Goal: Submit feedback/report problem

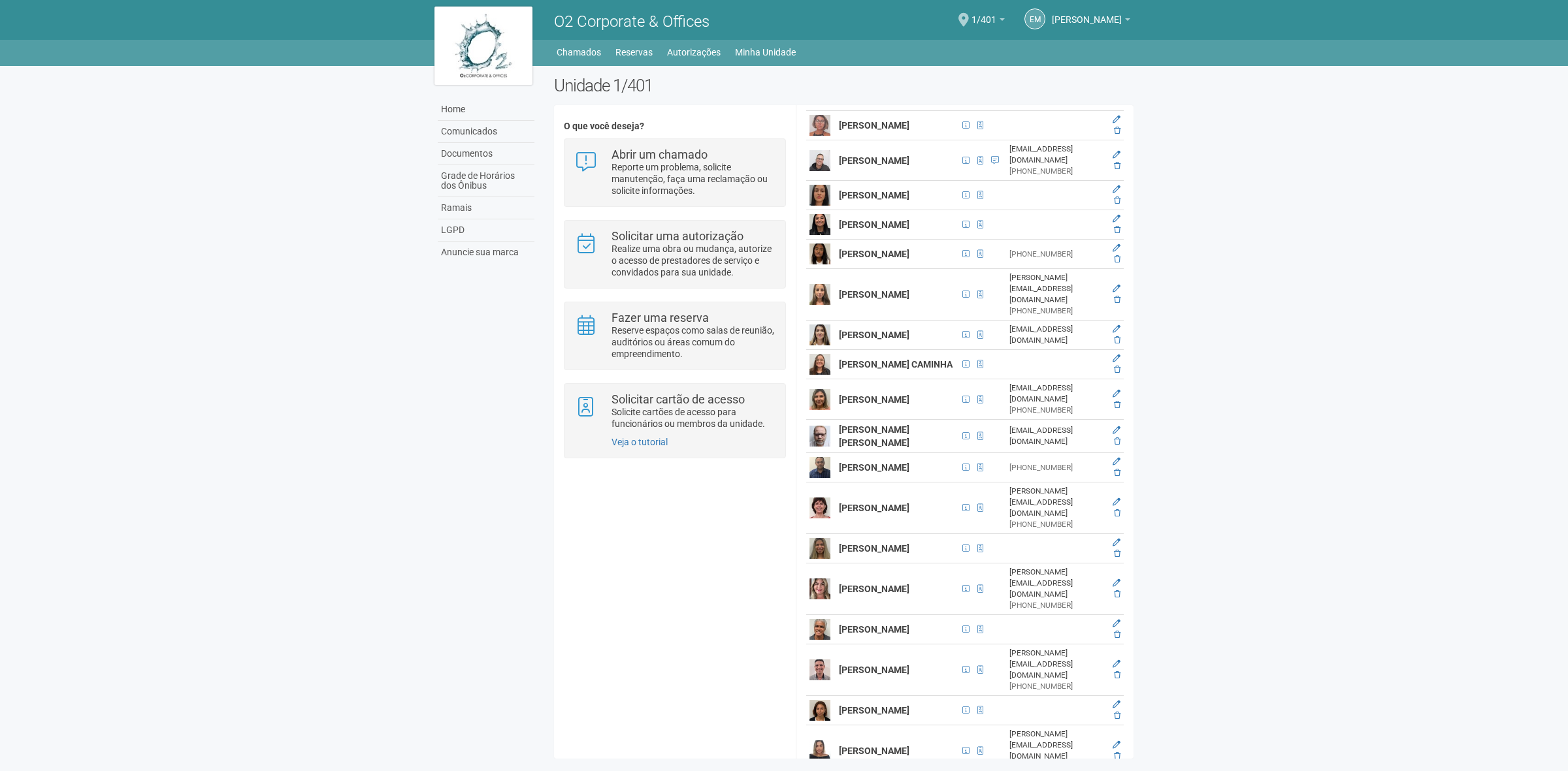
scroll to position [408, 0]
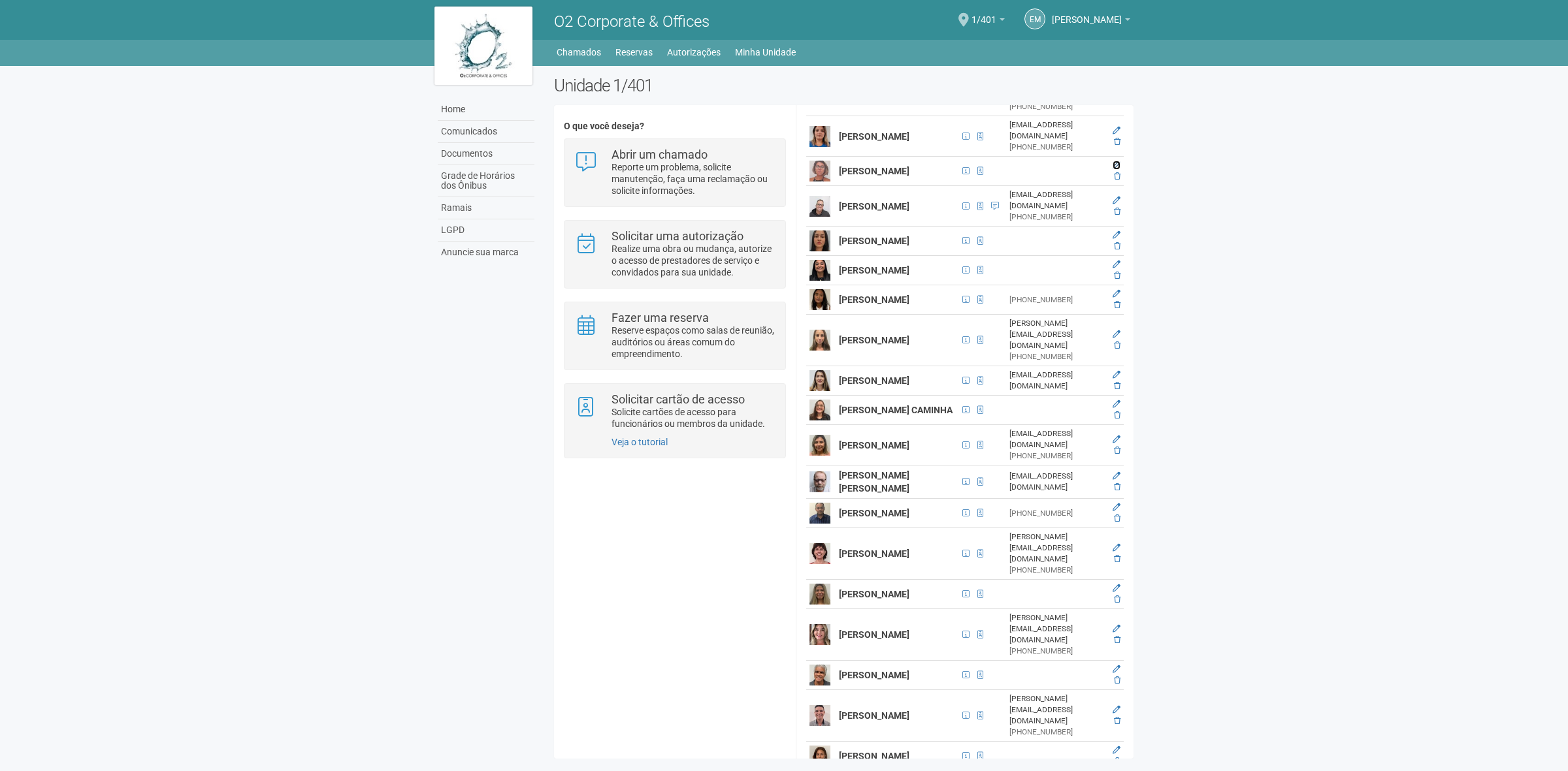
click at [1118, 169] on icon at bounding box center [1116, 165] width 8 height 8
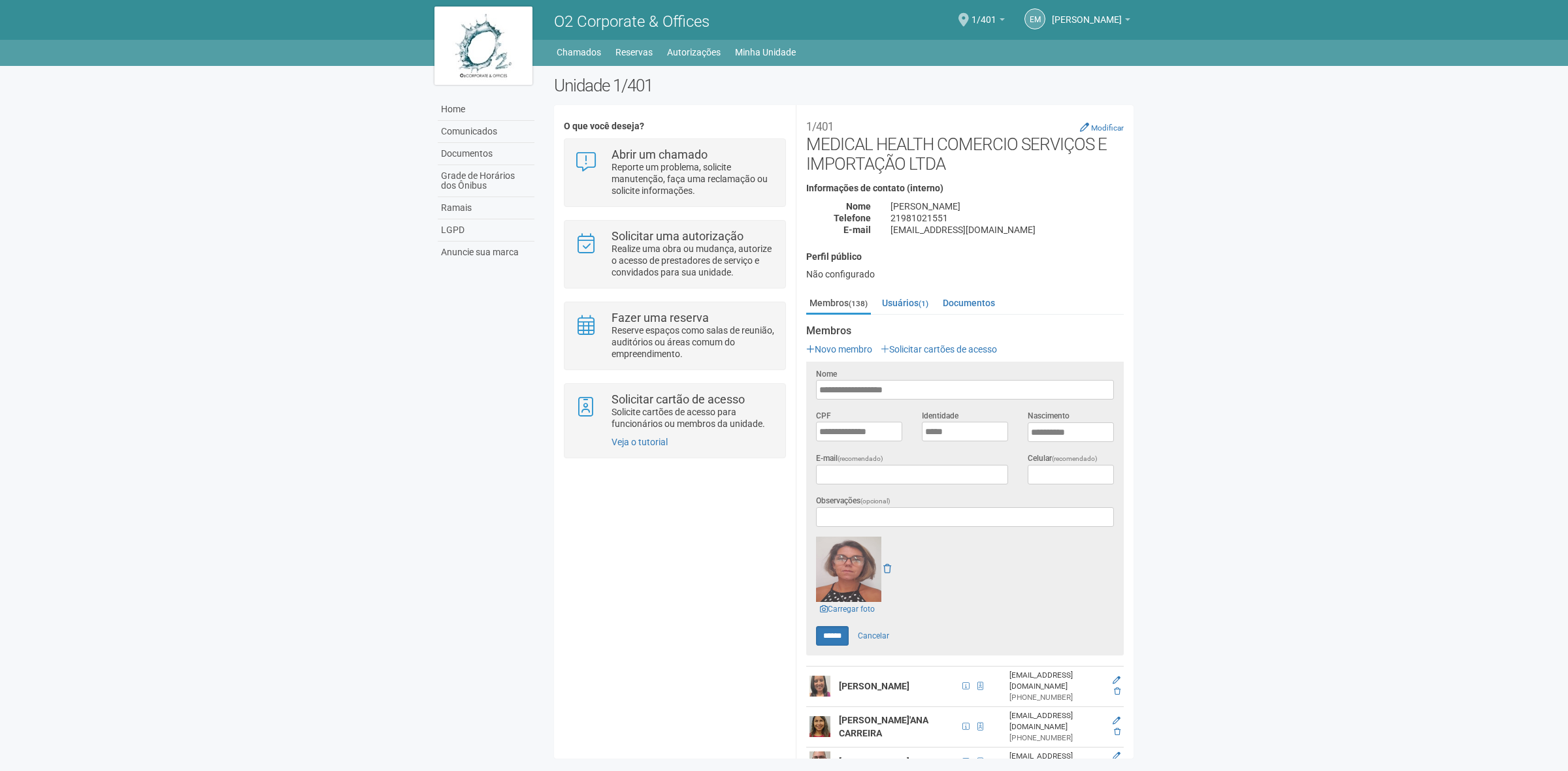
scroll to position [0, 0]
click at [884, 640] on link "Cancelar" at bounding box center [873, 640] width 46 height 20
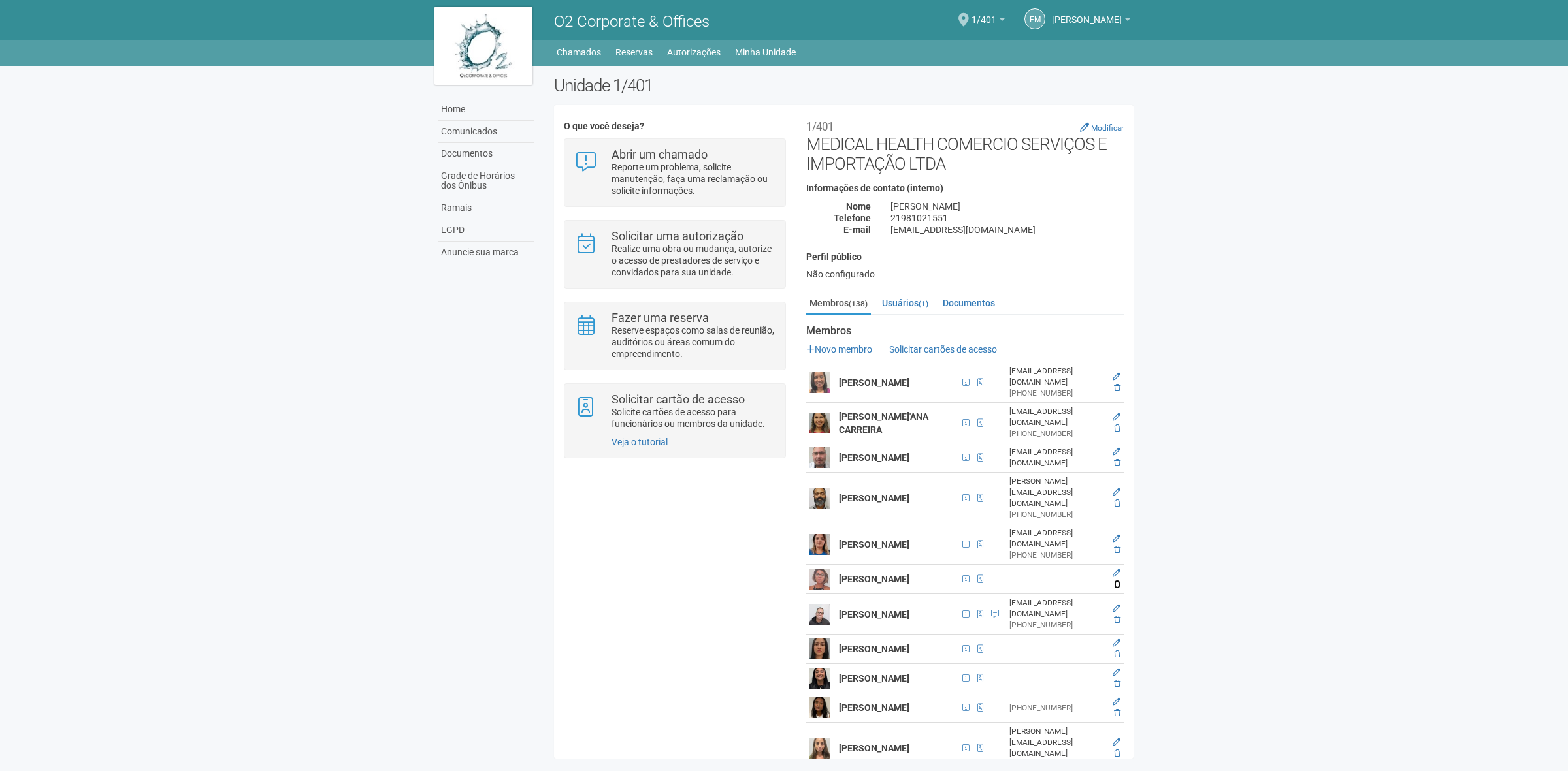
click at [1117, 588] on icon at bounding box center [1117, 585] width 6 height 8
click at [846, 346] on link "Novo membro" at bounding box center [839, 349] width 66 height 10
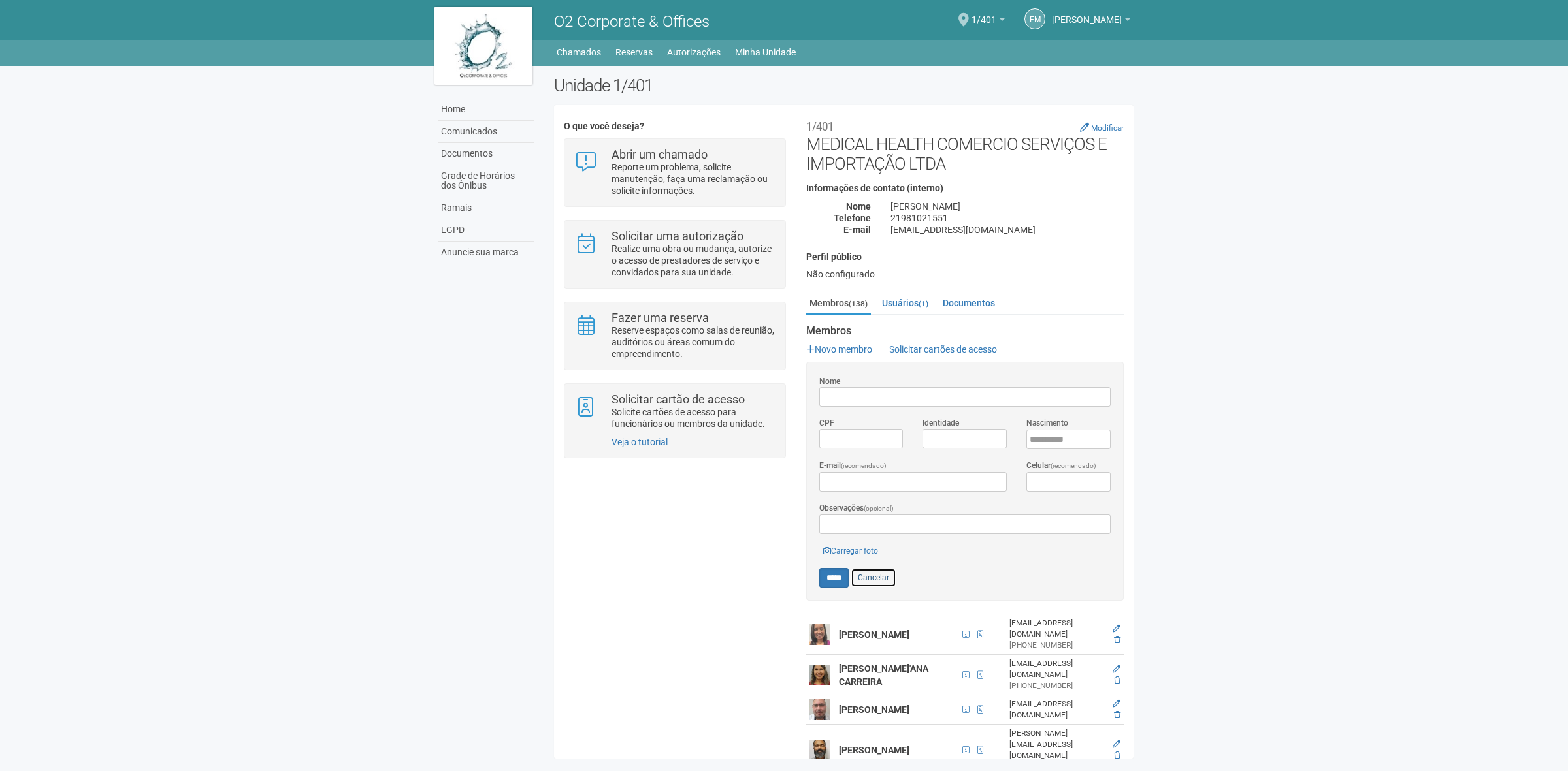
click at [879, 578] on link "Cancelar" at bounding box center [873, 578] width 46 height 20
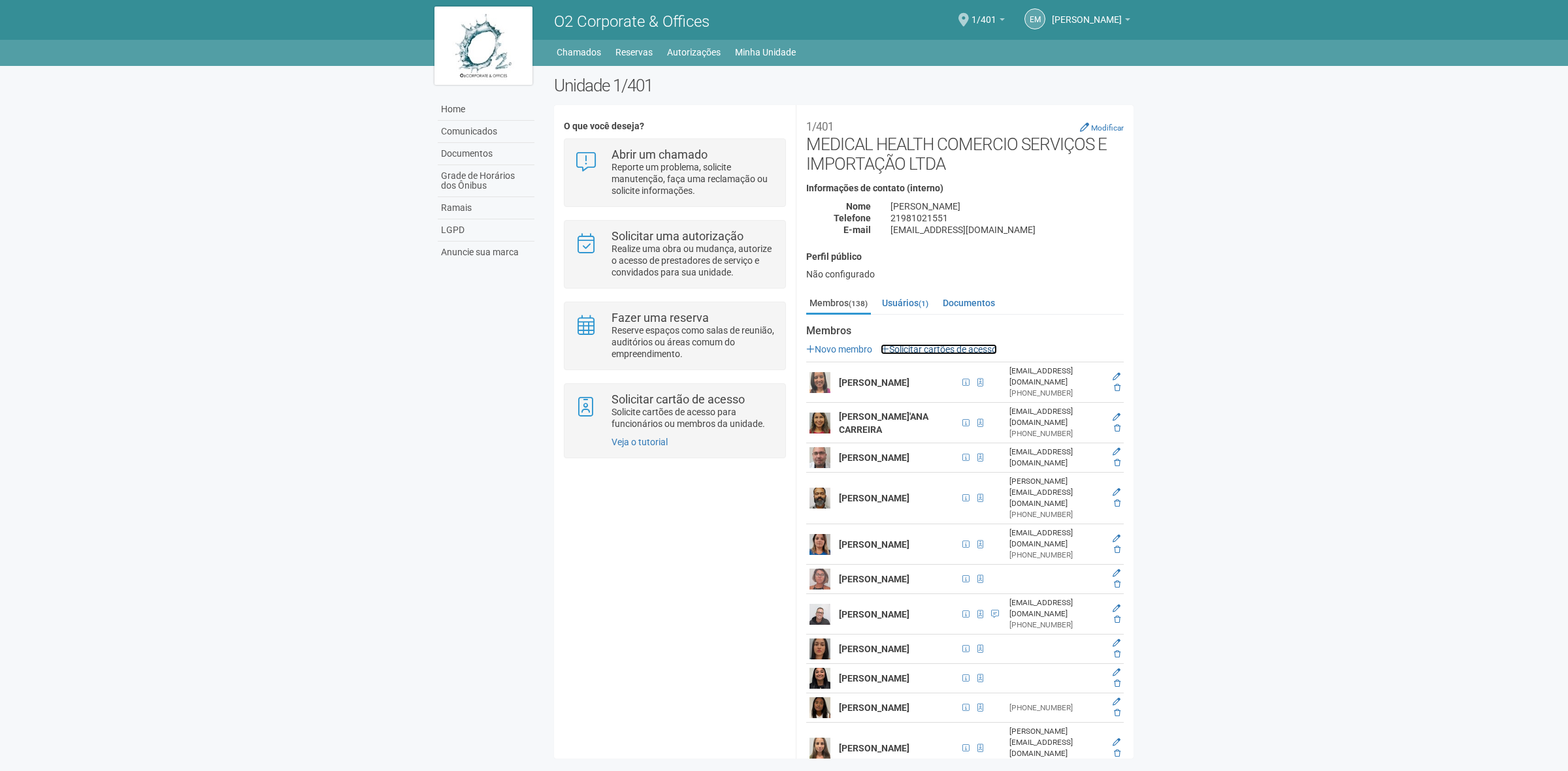
click at [949, 349] on link "Solicitar cartões de acesso" at bounding box center [938, 349] width 116 height 10
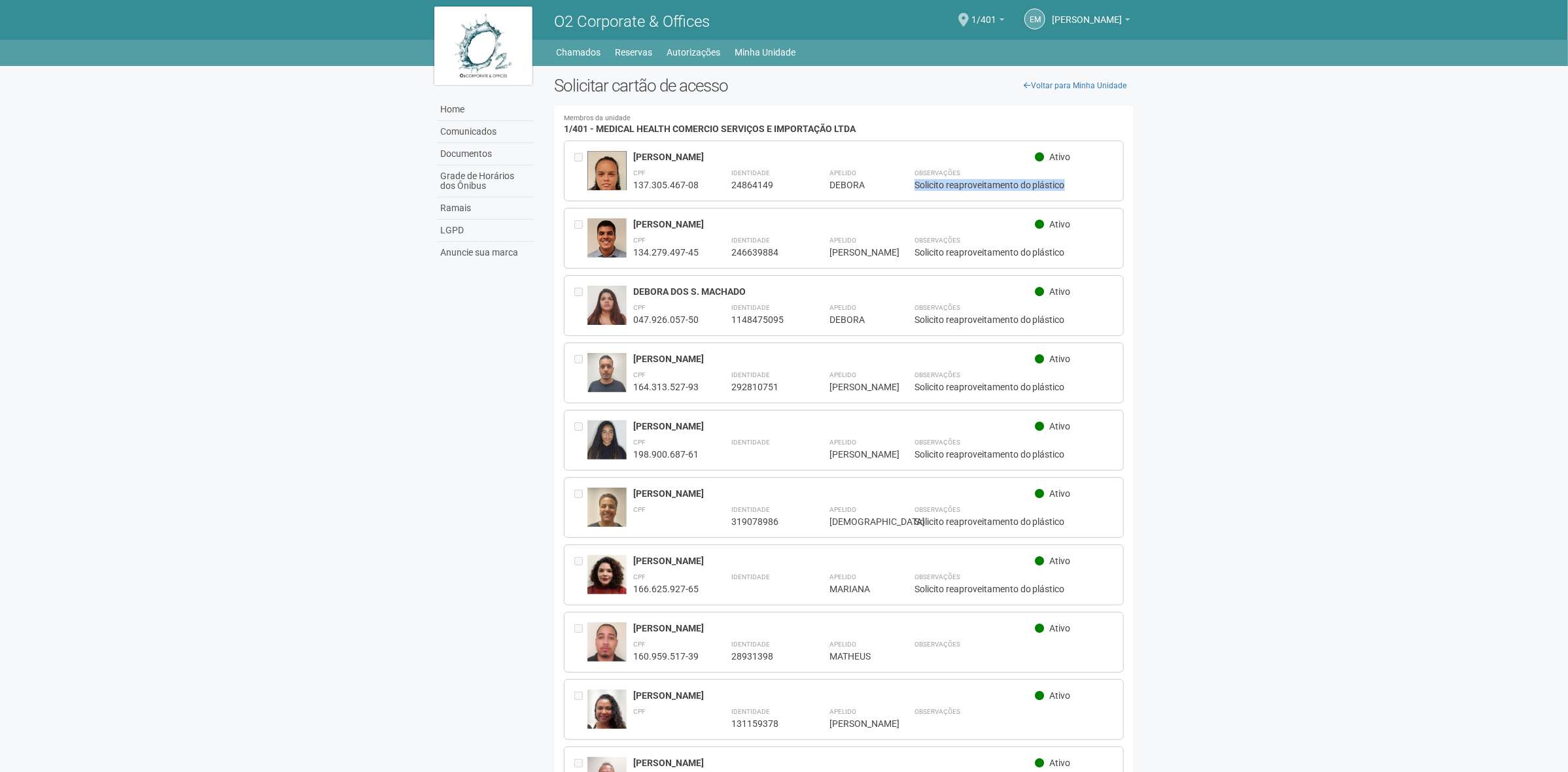
drag, startPoint x: 913, startPoint y: 184, endPoint x: 1517, endPoint y: 4, distance: 630.3
click at [1093, 188] on div "**********" at bounding box center [873, 178] width 481 height 25
copy div "Solicito reaproveitamento do plástico"
click at [1107, 84] on link "Voltar para Minha Unidade" at bounding box center [1075, 86] width 117 height 20
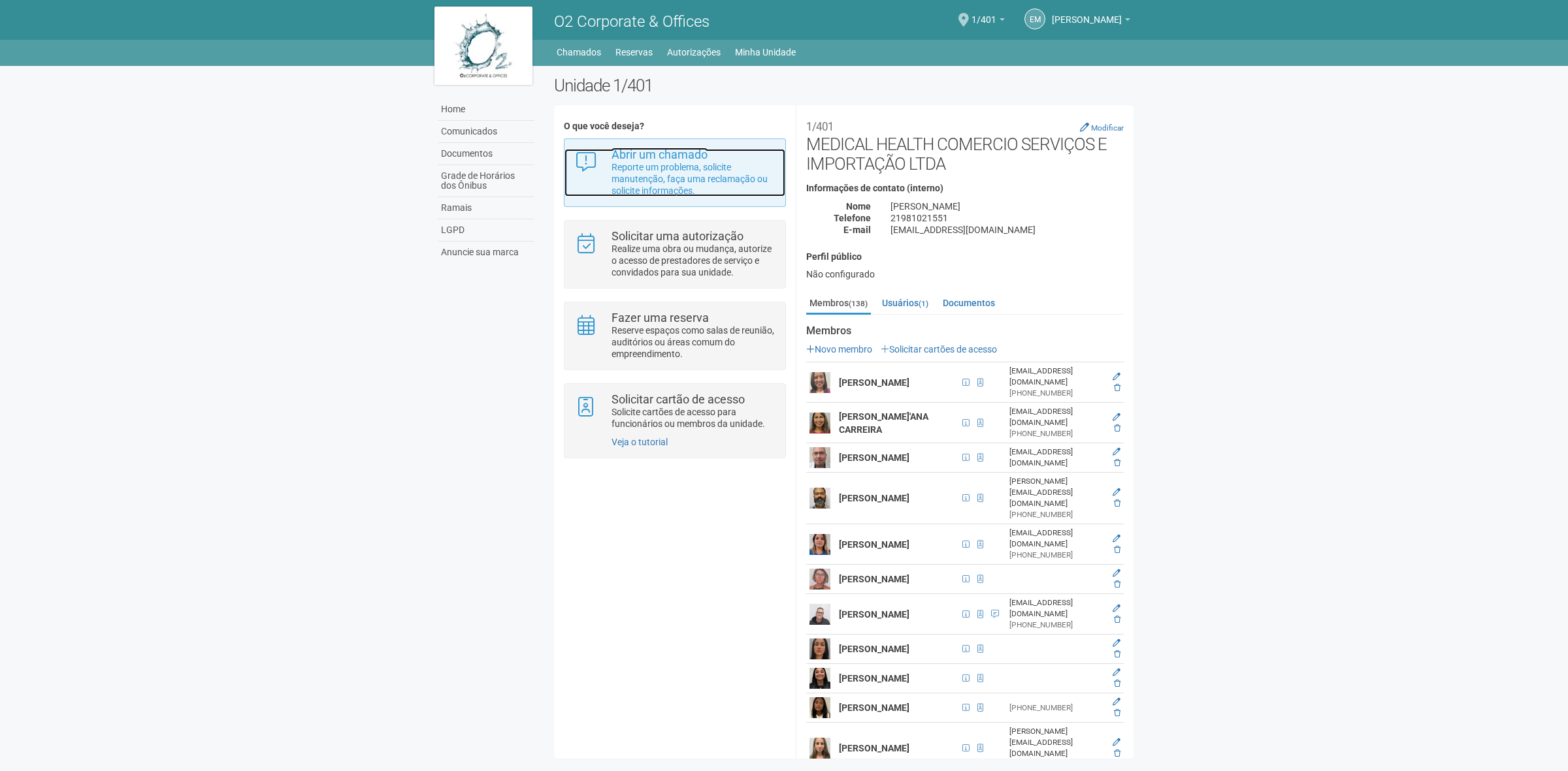
click at [694, 186] on p "Reporte um problema, solicite manutenção, faça uma reclamação ou solicite infor…" at bounding box center [693, 179] width 164 height 35
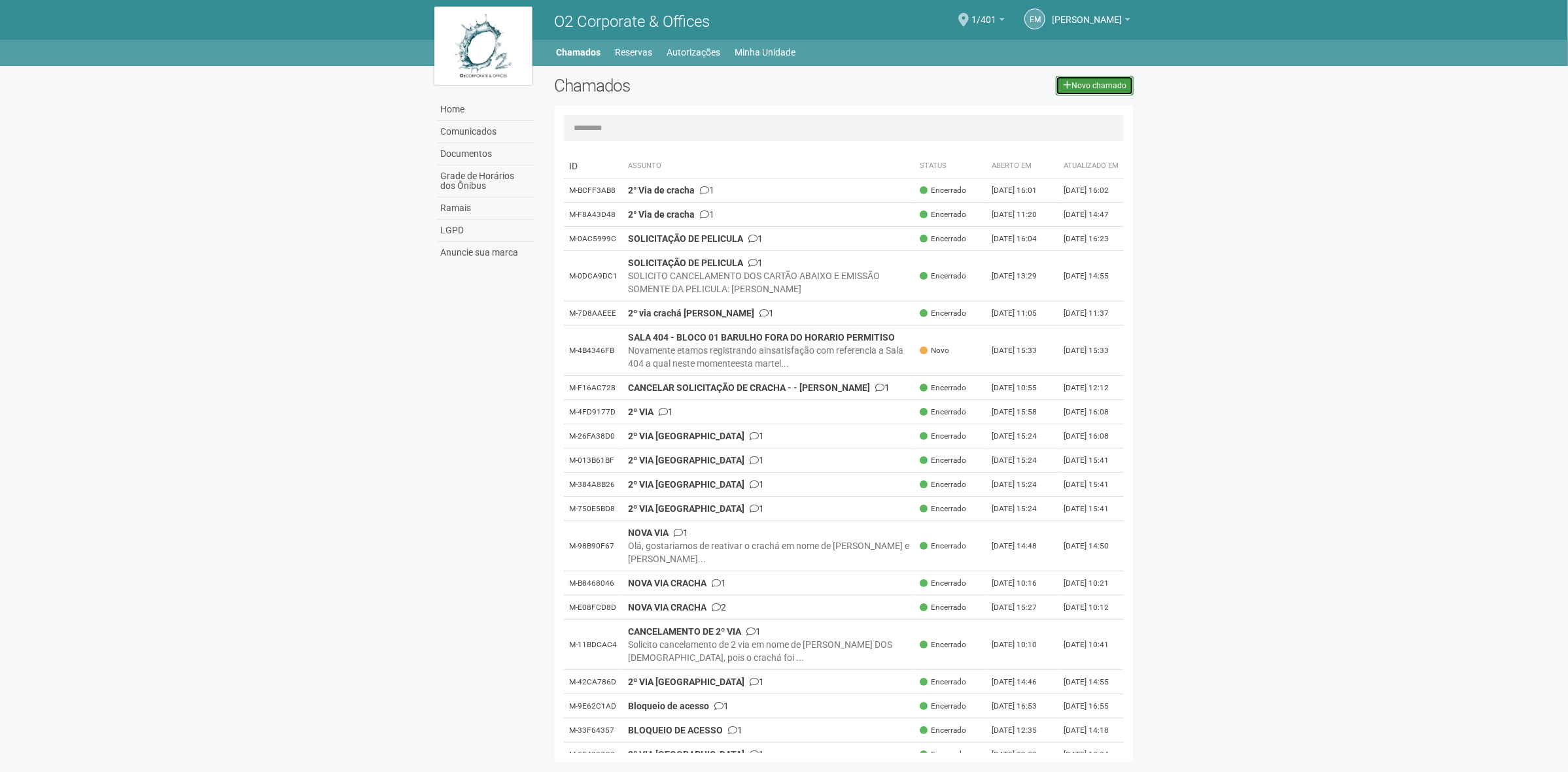
click at [1090, 90] on link "Novo chamado" at bounding box center [1094, 86] width 78 height 20
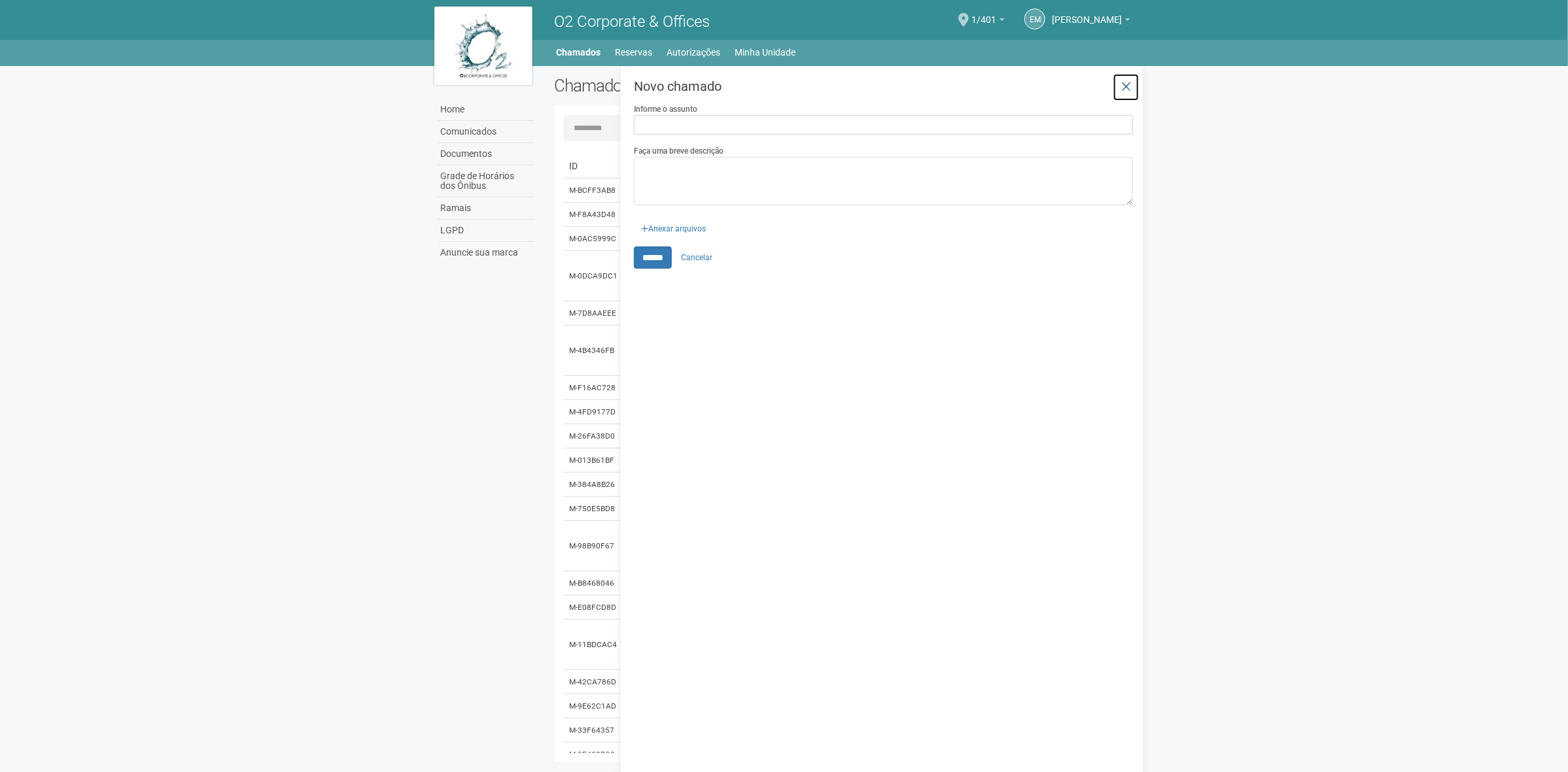
click at [1129, 85] on icon at bounding box center [1126, 87] width 10 height 13
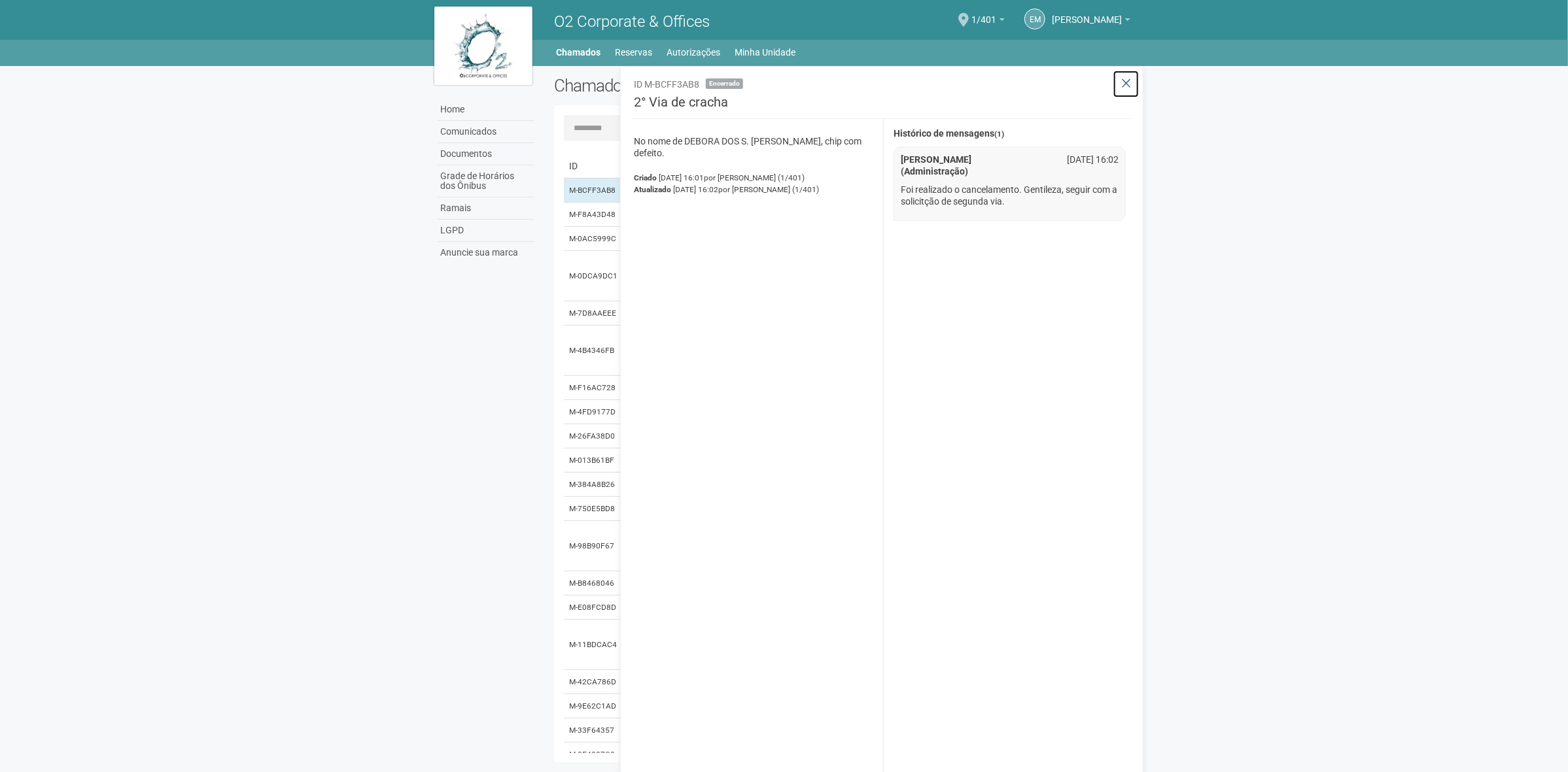
click at [1124, 85] on icon at bounding box center [1126, 83] width 10 height 13
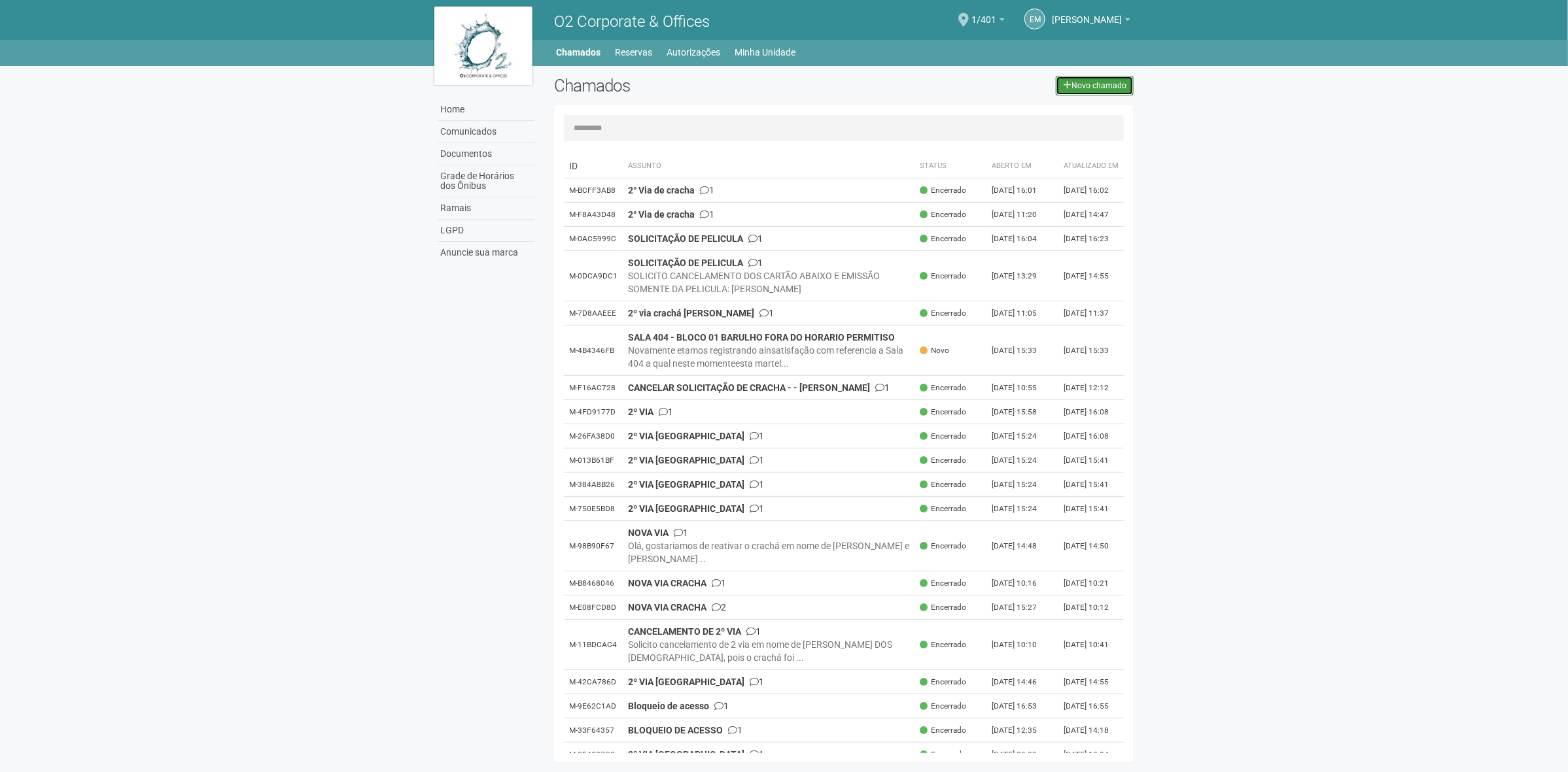
click at [1108, 87] on link "Novo chamado" at bounding box center [1094, 86] width 78 height 20
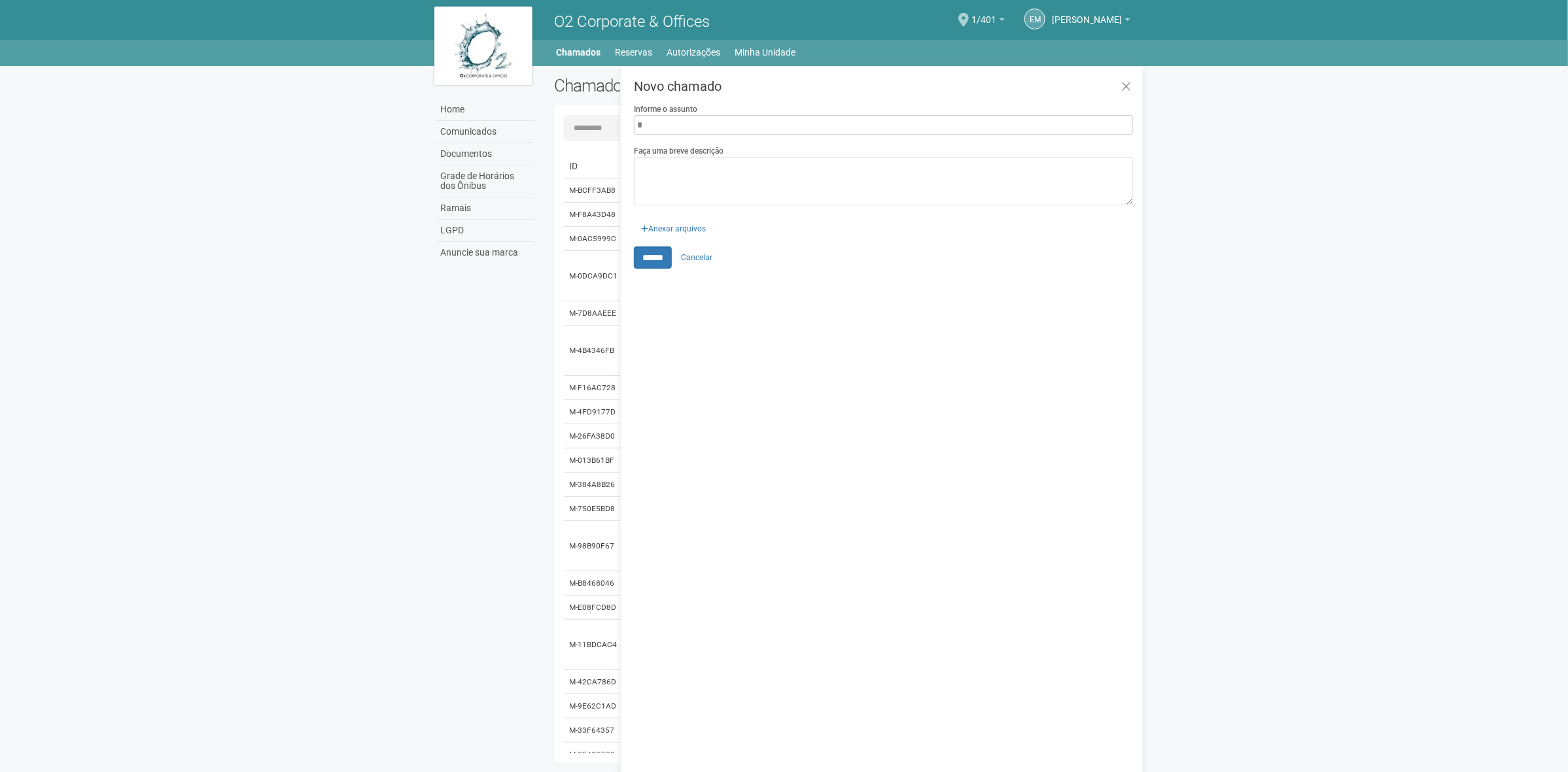
type input "**********"
click at [737, 184] on textarea "Faça uma breve descrição" at bounding box center [884, 181] width 499 height 48
type textarea "*"
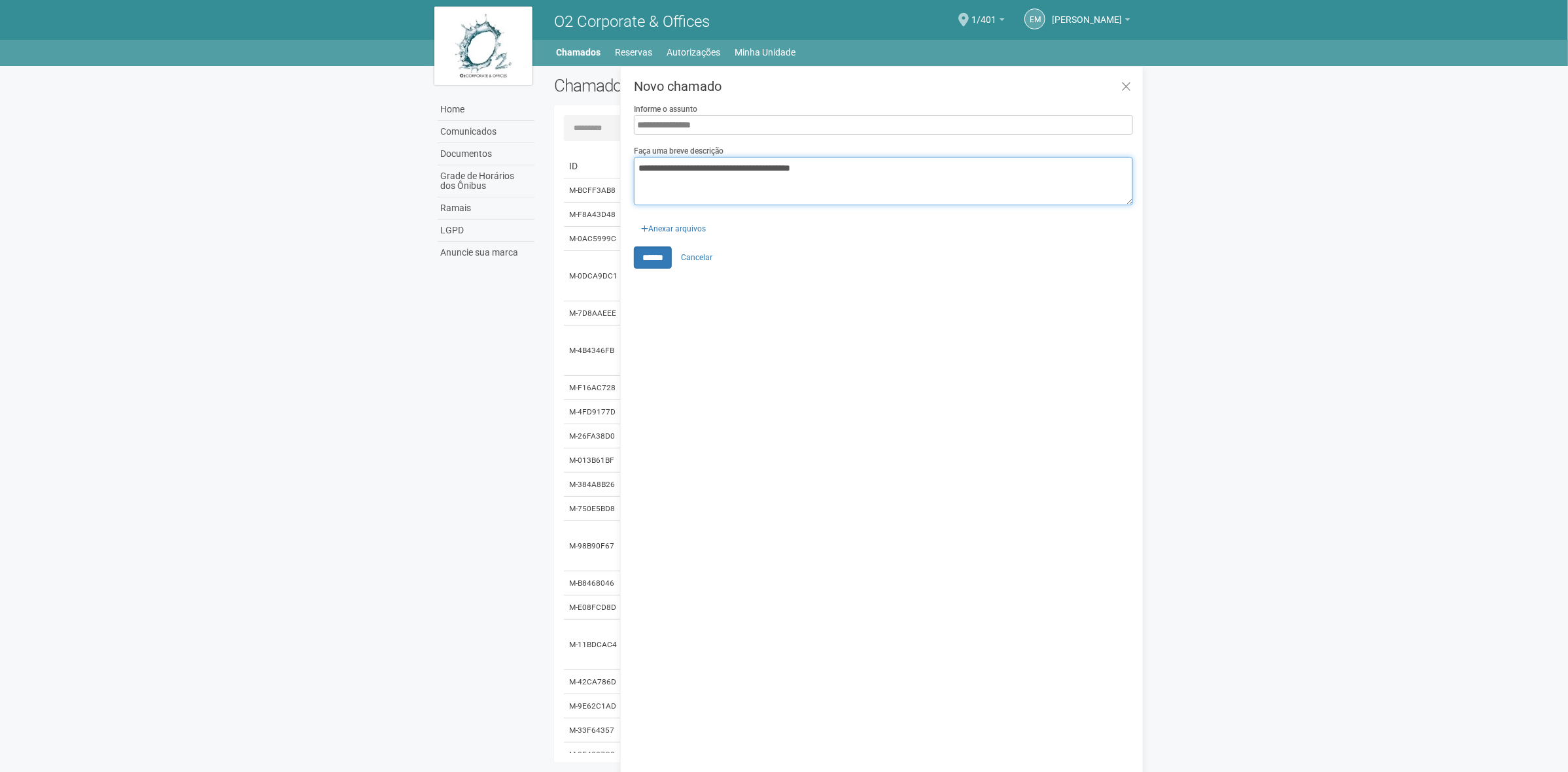
type textarea "**********"
